Goal: Book appointment/travel/reservation

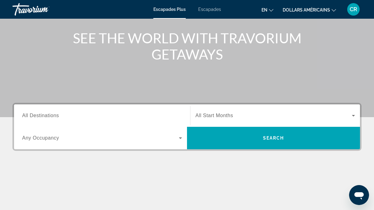
scroll to position [70, 0]
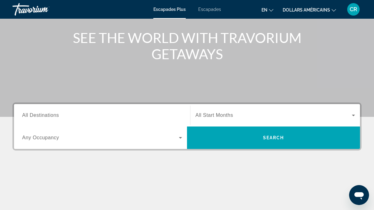
click at [267, 112] on span "Widget de recherche" at bounding box center [273, 115] width 156 height 7
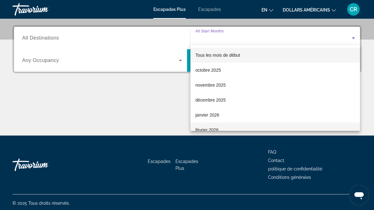
scroll to position [149, 0]
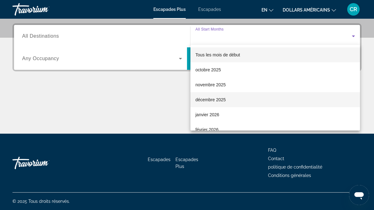
click at [214, 102] on span "décembre 2025" at bounding box center [210, 99] width 30 height 7
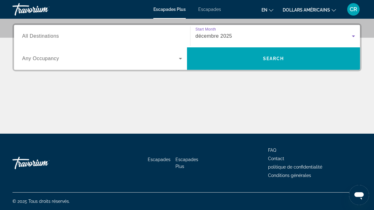
click at [94, 38] on input "Destination All Destinations" at bounding box center [102, 36] width 160 height 7
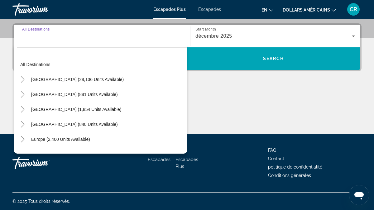
click at [218, 76] on div "Destination All Destinations All destinations [GEOGRAPHIC_DATA] (28,136 units a…" at bounding box center [187, 78] width 374 height 110
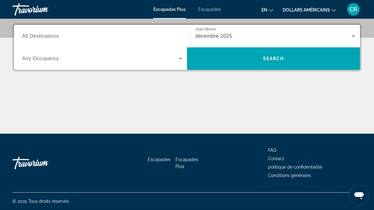
click at [137, 56] on span "Widget de recherche" at bounding box center [100, 58] width 157 height 7
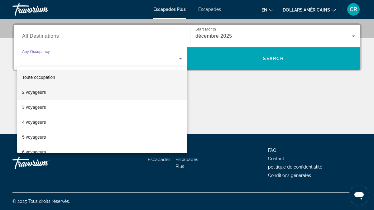
click at [124, 86] on mat-option "2 voyageurs" at bounding box center [102, 92] width 170 height 15
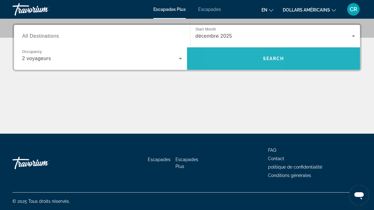
click at [243, 59] on span "Widget de recherche" at bounding box center [273, 58] width 173 height 15
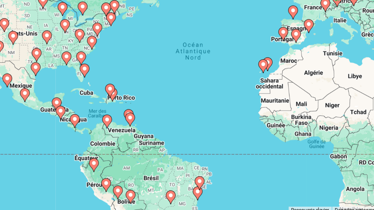
scroll to position [40, 0]
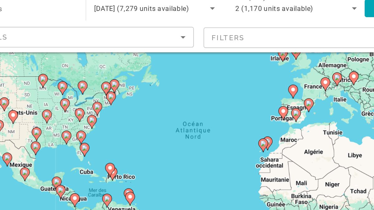
click at [211, 115] on icon "Contenu principal" at bounding box center [213, 115] width 6 height 8
type input "**********"
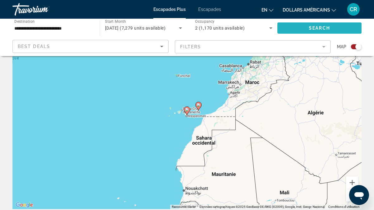
click at [337, 28] on span "Search widget" at bounding box center [319, 28] width 84 height 15
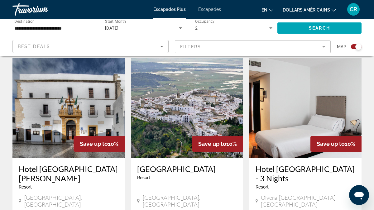
scroll to position [208, 0]
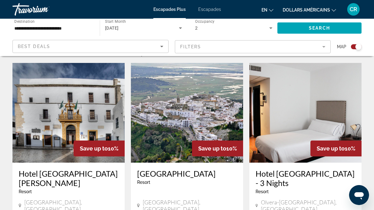
click at [231, 44] on mat-form-field "Filters" at bounding box center [253, 46] width 156 height 13
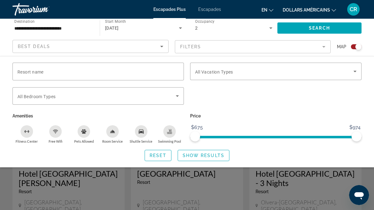
click at [158, 47] on icon "Sort by" at bounding box center [161, 46] width 7 height 7
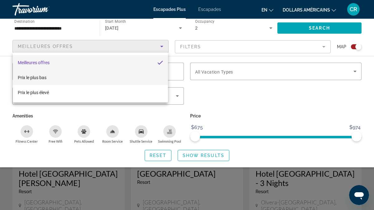
click at [130, 78] on mat-option "Prix ​​le plus bas" at bounding box center [90, 77] width 155 height 15
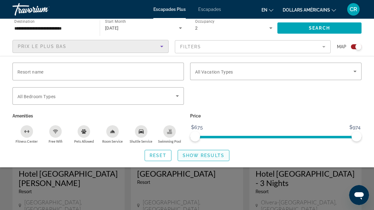
click at [202, 155] on span "Show Results" at bounding box center [204, 155] width 42 height 5
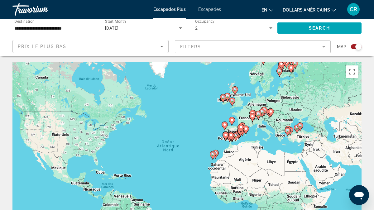
click at [244, 42] on mat-form-field "Filters" at bounding box center [253, 46] width 156 height 13
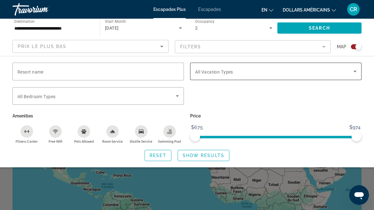
click at [226, 74] on span "All Vacation Types" at bounding box center [214, 71] width 38 height 5
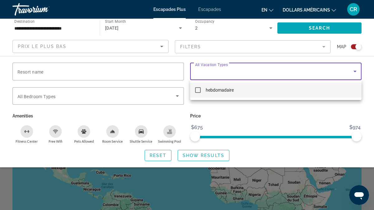
click at [231, 110] on div at bounding box center [187, 105] width 374 height 210
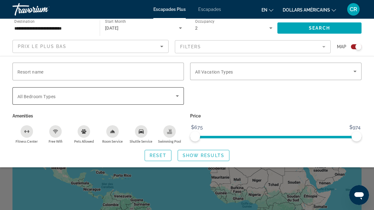
click at [169, 93] on span "Search widget" at bounding box center [96, 95] width 158 height 7
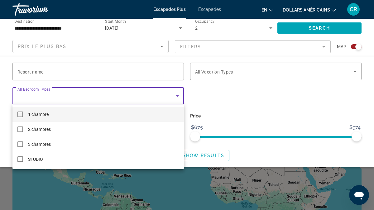
click at [217, 99] on div at bounding box center [187, 105] width 374 height 210
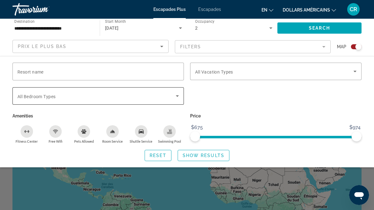
click at [183, 95] on div "Bedroom Types All Bedroom Types" at bounding box center [97, 95] width 171 height 17
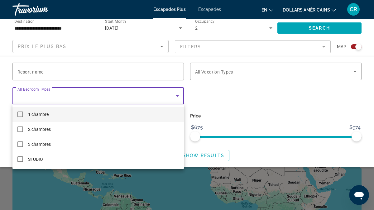
click at [85, 119] on mat-option "1 chambre" at bounding box center [97, 114] width 171 height 15
click at [220, 107] on div at bounding box center [187, 105] width 374 height 210
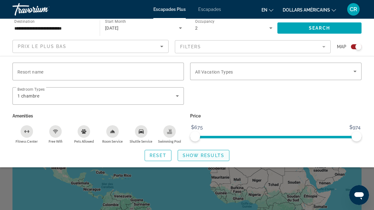
click at [192, 154] on span "Show Results" at bounding box center [204, 155] width 42 height 5
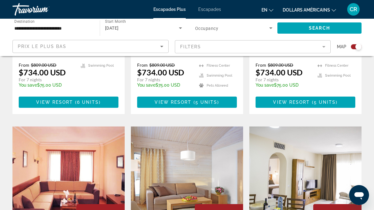
scroll to position [792, 0]
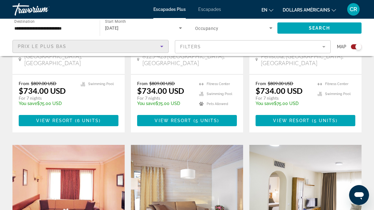
click at [154, 44] on div "Prix ​​le plus bas" at bounding box center [89, 46] width 142 height 7
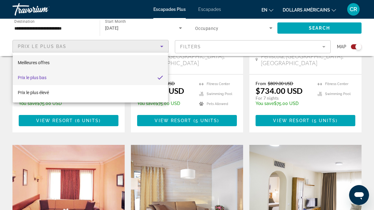
click at [72, 67] on mat-option "Meilleures offres" at bounding box center [90, 62] width 155 height 15
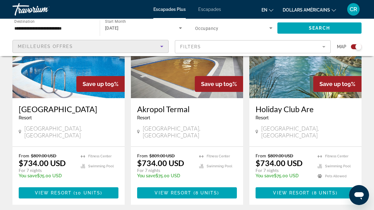
scroll to position [247, 0]
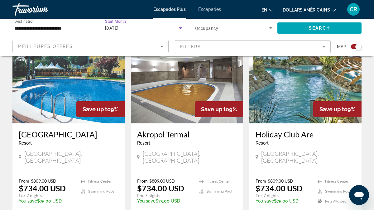
click at [119, 26] on span "[DATE]" at bounding box center [112, 28] width 14 height 5
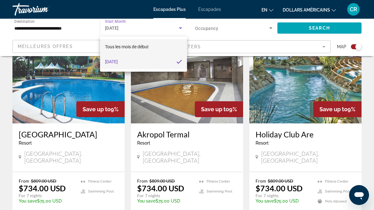
click at [139, 46] on font "Tous les mois de début" at bounding box center [127, 46] width 44 height 5
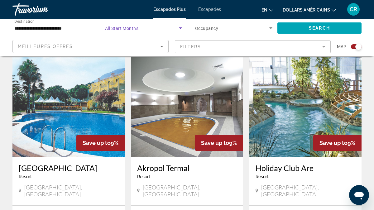
scroll to position [213, 0]
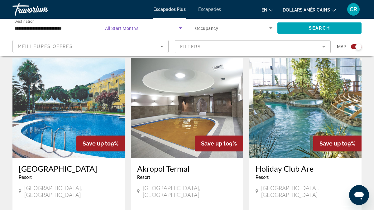
click at [157, 29] on span "Search widget" at bounding box center [142, 27] width 74 height 7
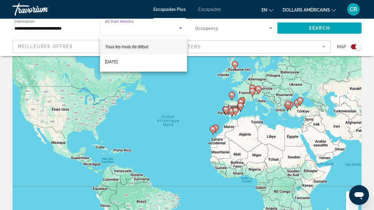
scroll to position [0, 0]
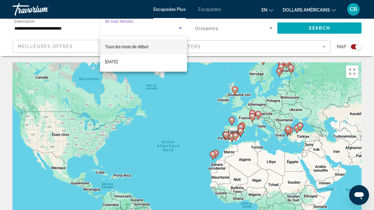
click at [74, 30] on div at bounding box center [187, 105] width 374 height 210
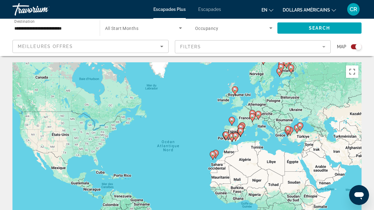
click at [257, 36] on div "Search widget" at bounding box center [233, 27] width 77 height 17
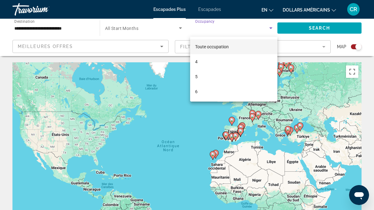
click at [168, 7] on div at bounding box center [187, 105] width 374 height 210
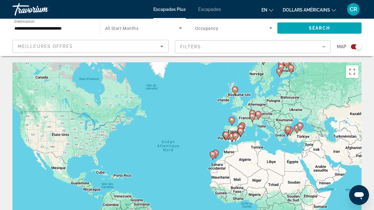
click at [170, 10] on font "Escapades Plus" at bounding box center [169, 9] width 32 height 5
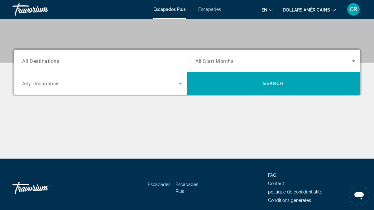
scroll to position [125, 0]
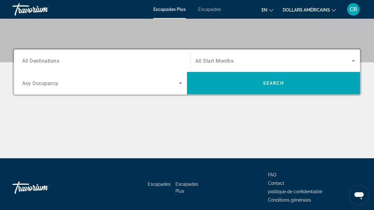
click at [214, 62] on span "All Start Months" at bounding box center [214, 61] width 38 height 6
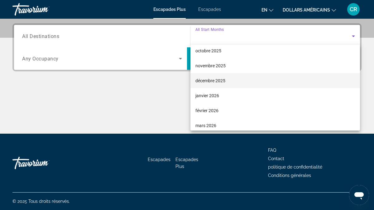
scroll to position [31, 0]
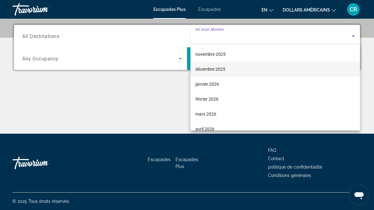
click at [214, 100] on font "février 2026" at bounding box center [206, 99] width 23 height 5
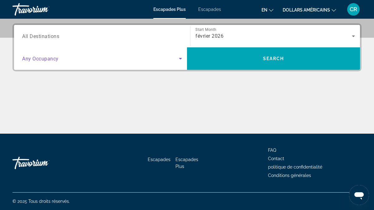
click at [178, 59] on icon "Search widget" at bounding box center [180, 58] width 7 height 7
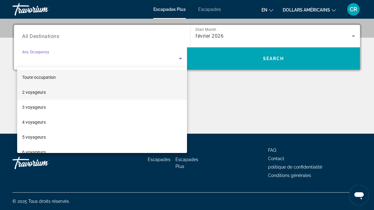
click at [143, 90] on mat-option "2 voyageurs" at bounding box center [102, 92] width 170 height 15
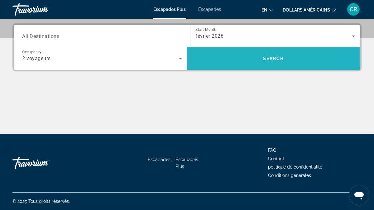
click at [228, 63] on span "Search widget" at bounding box center [273, 58] width 173 height 15
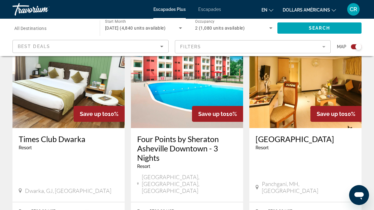
scroll to position [488, 0]
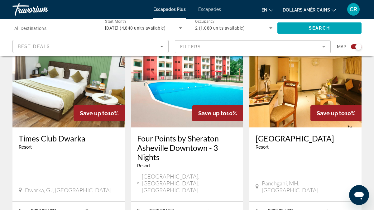
click at [92, 47] on div "Best Deals" at bounding box center [89, 46] width 142 height 7
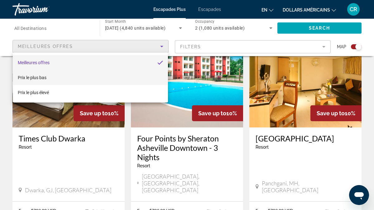
click at [74, 79] on mat-option "Prix ​​le plus bas" at bounding box center [90, 77] width 155 height 15
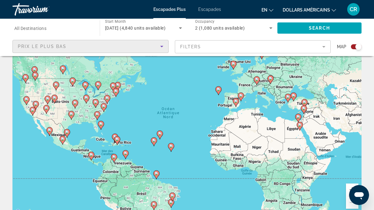
scroll to position [0, 0]
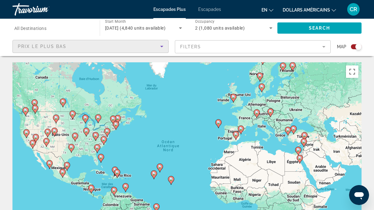
click at [270, 12] on button "en English Español Français Italiano Português русский" at bounding box center [267, 9] width 12 height 9
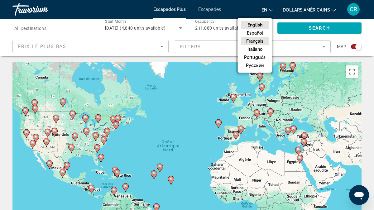
click at [256, 40] on button "Français" at bounding box center [255, 41] width 28 height 8
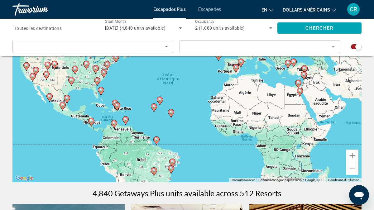
scroll to position [37, 0]
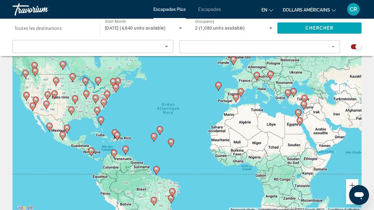
click at [62, 28] on span "Toutes les destinations" at bounding box center [37, 28] width 47 height 5
click at [62, 28] on input "Destination Toutes les destinations" at bounding box center [52, 28] width 77 height 7
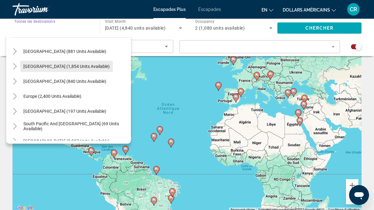
scroll to position [34, 0]
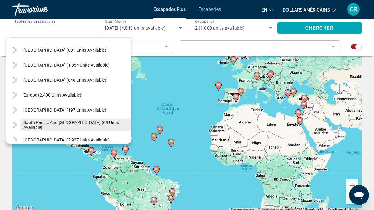
click at [73, 124] on span "South Pacific and [GEOGRAPHIC_DATA] (69 units available)" at bounding box center [75, 125] width 104 height 10
type input "**********"
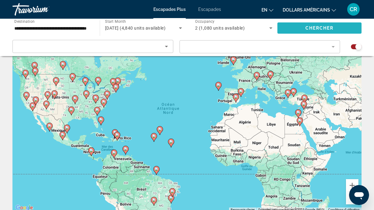
click at [288, 27] on span "Search widget" at bounding box center [319, 28] width 84 height 15
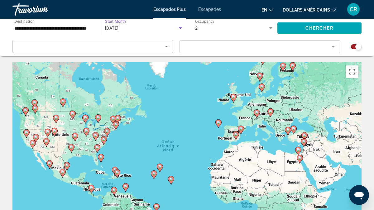
click at [119, 26] on span "[DATE]" at bounding box center [112, 28] width 14 height 5
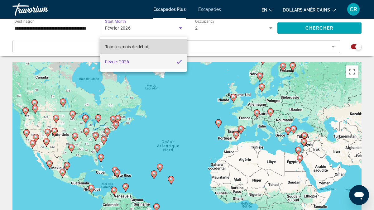
click at [142, 45] on font "Tous les mois de début" at bounding box center [127, 46] width 44 height 5
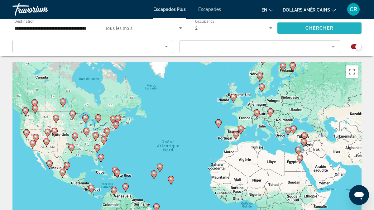
click at [288, 29] on span "Search widget" at bounding box center [319, 28] width 84 height 15
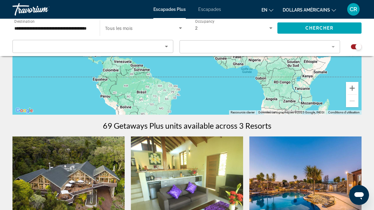
scroll to position [35, 0]
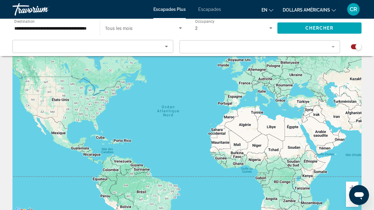
click at [69, 29] on input "**********" at bounding box center [52, 28] width 77 height 7
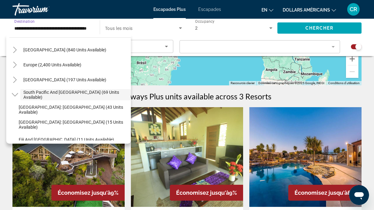
scroll to position [0, 0]
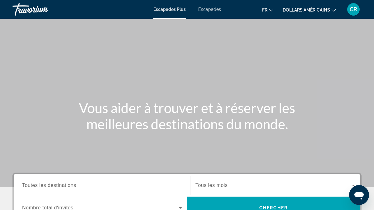
click at [340, 63] on div "Contenu principal" at bounding box center [187, 93] width 374 height 187
click at [297, 9] on font "dollars américains" at bounding box center [306, 9] width 47 height 5
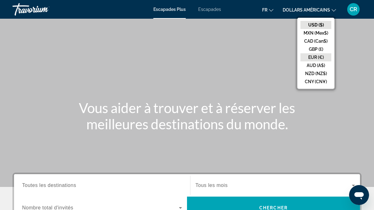
click at [316, 58] on button "EUR (€)" at bounding box center [315, 57] width 31 height 8
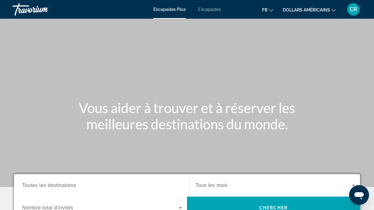
click at [306, 10] on font "dollars américains" at bounding box center [306, 9] width 47 height 5
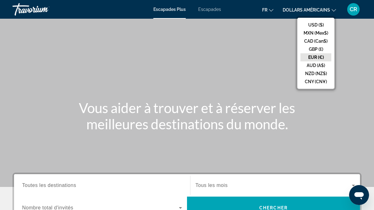
click at [320, 56] on button "EUR (€)" at bounding box center [315, 57] width 31 height 8
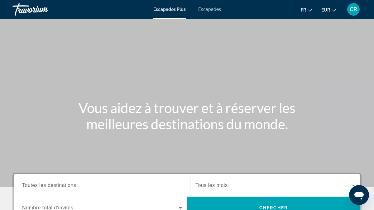
click at [306, 82] on div "Contenu principal" at bounding box center [187, 93] width 374 height 187
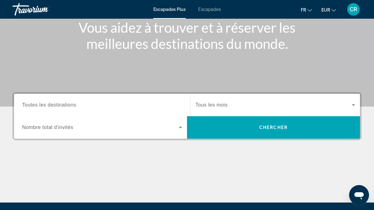
scroll to position [83, 0]
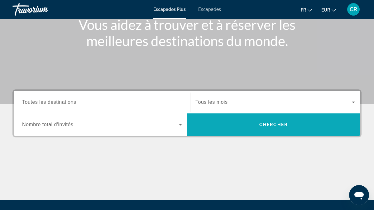
click at [256, 130] on span "Widget de recherche" at bounding box center [273, 124] width 173 height 15
